Goal: Transaction & Acquisition: Purchase product/service

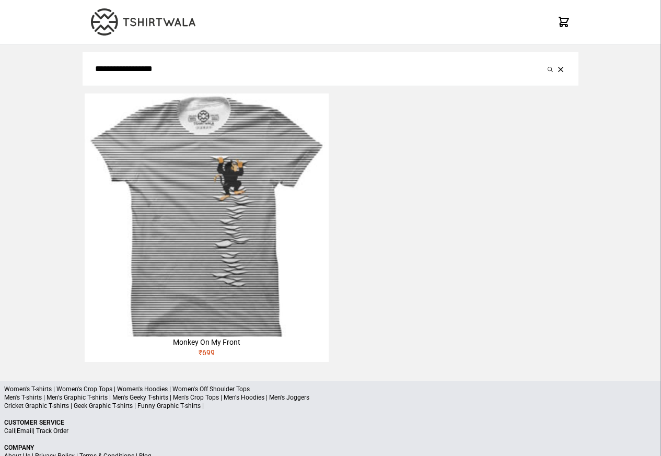
click at [275, 286] on img at bounding box center [206, 215] width 243 height 243
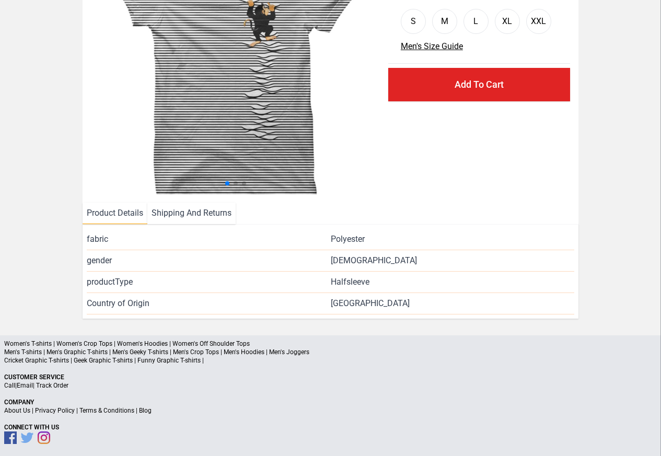
scroll to position [126, 0]
